Goal: Task Accomplishment & Management: Manage account settings

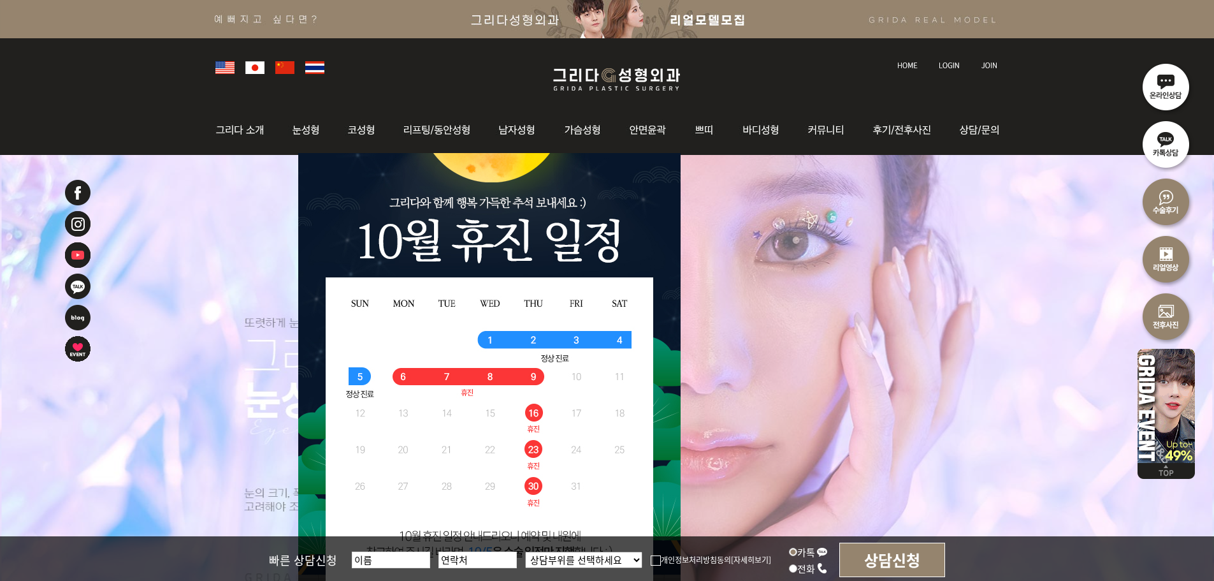
click at [956, 62] on img at bounding box center [949, 65] width 21 height 7
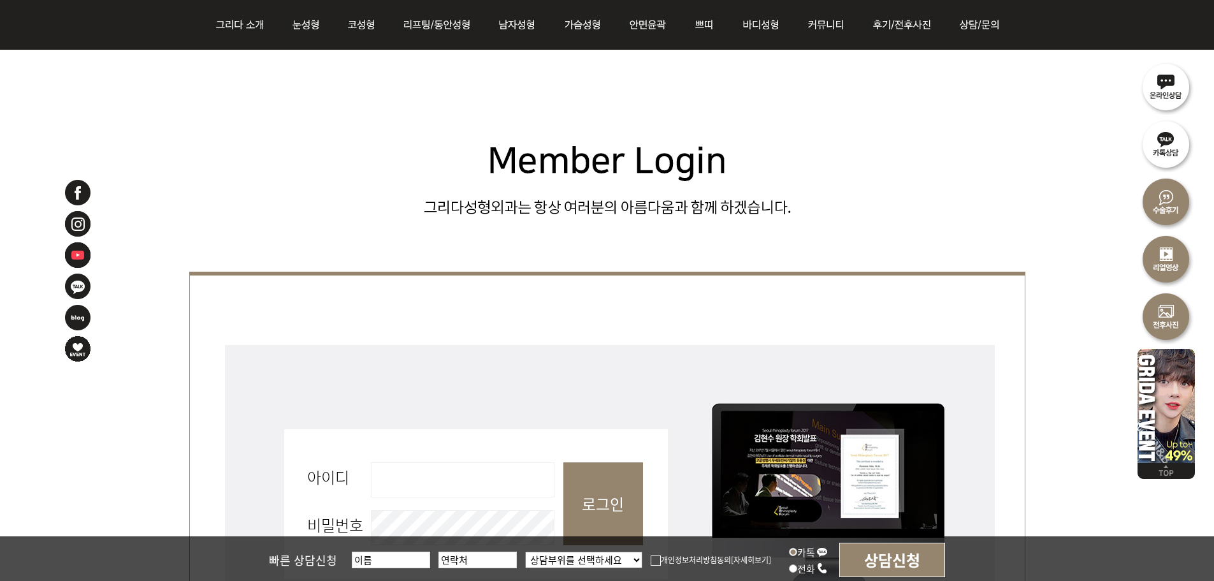
scroll to position [383, 0]
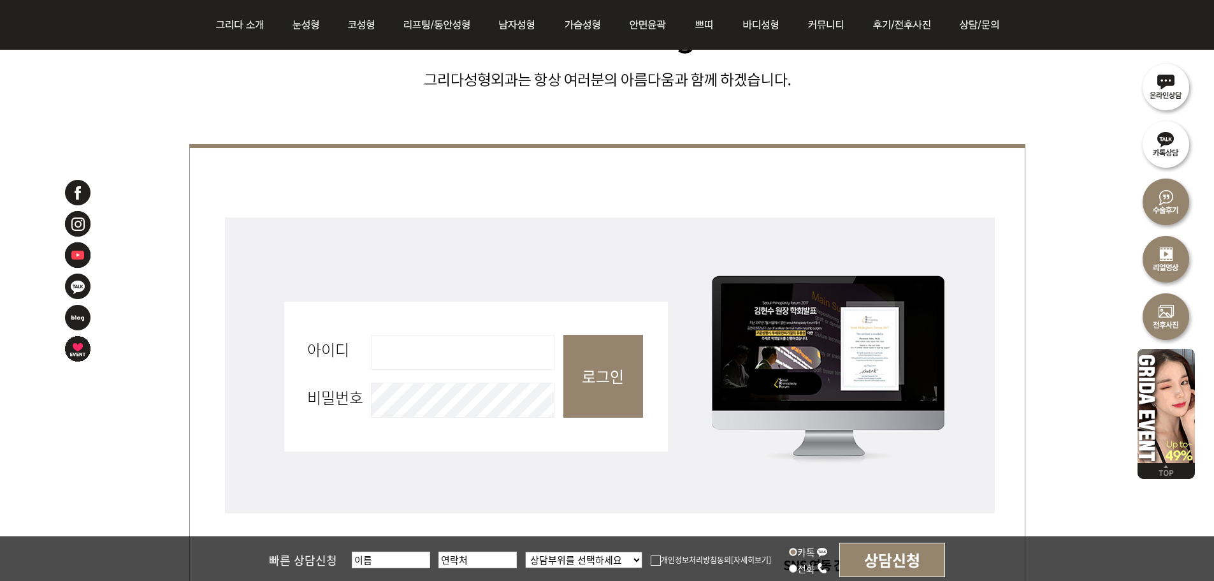
click at [442, 360] on input "아이디 필수" at bounding box center [463, 352] width 184 height 35
type input "admin"
click at [580, 393] on input "로그인" at bounding box center [604, 376] width 80 height 83
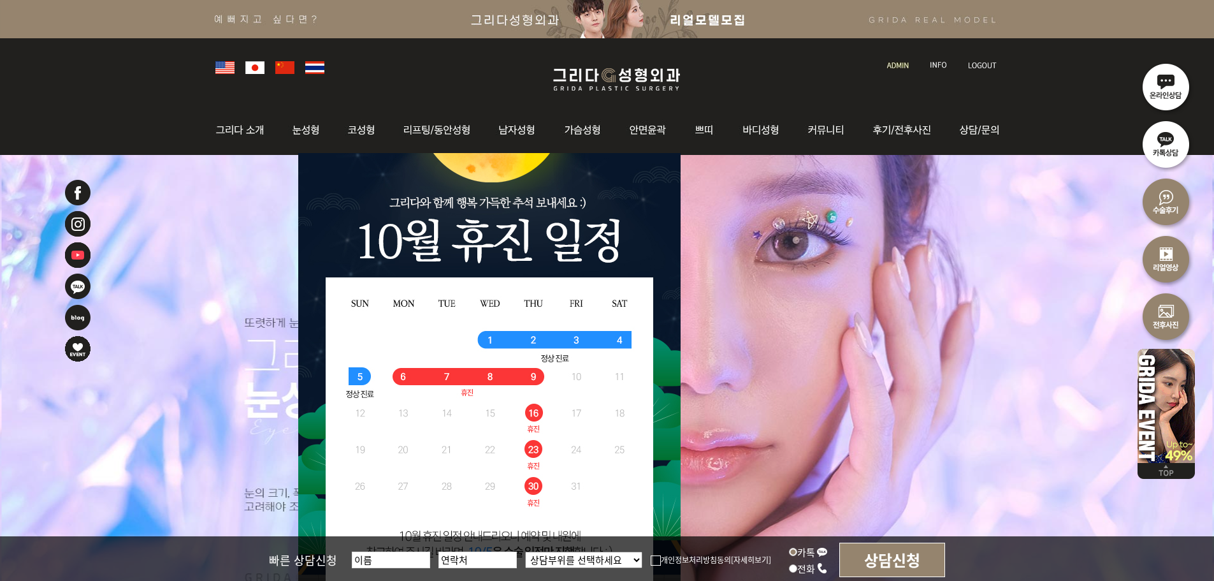
click at [894, 64] on img at bounding box center [898, 65] width 22 height 7
